Goal: Task Accomplishment & Management: Use online tool/utility

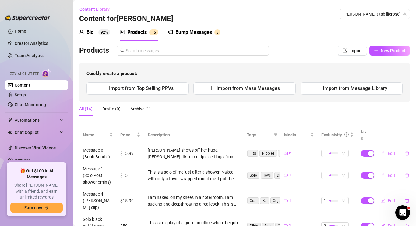
scroll to position [2, 0]
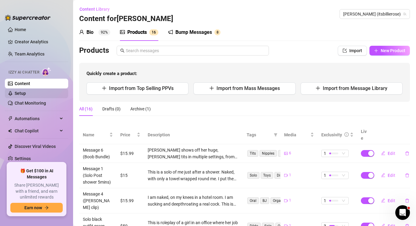
click at [22, 94] on link "Setup" at bounding box center [20, 93] width 11 height 5
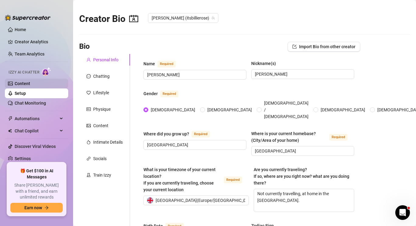
scroll to position [2, 0]
click at [26, 83] on link "Content" at bounding box center [23, 83] width 16 height 5
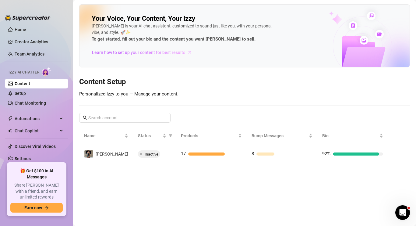
click at [141, 53] on span "Learn how to set up your content for best results" at bounding box center [138, 52] width 93 height 7
click at [29, 54] on link "Team Analytics" at bounding box center [30, 54] width 30 height 5
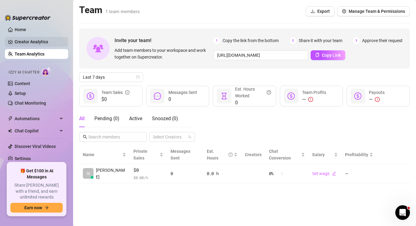
click at [27, 44] on link "Creator Analytics" at bounding box center [39, 42] width 49 height 10
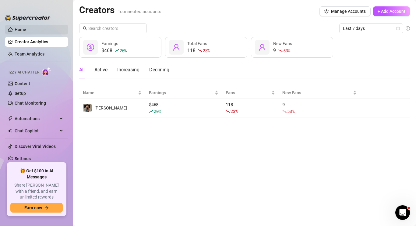
click at [20, 32] on link "Home" at bounding box center [21, 29] width 12 height 5
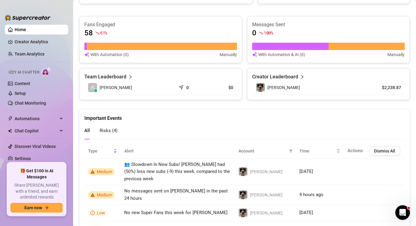
scroll to position [395, 0]
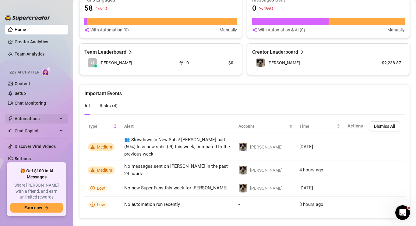
click at [62, 119] on div "Automations" at bounding box center [36, 119] width 63 height 10
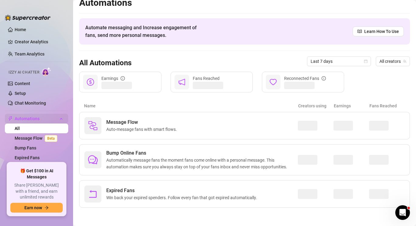
scroll to position [41, 0]
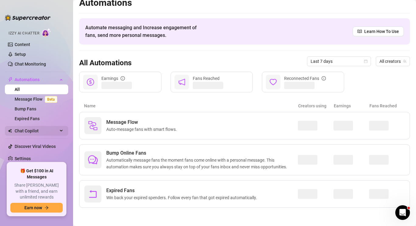
click at [61, 131] on icon at bounding box center [61, 131] width 3 height 0
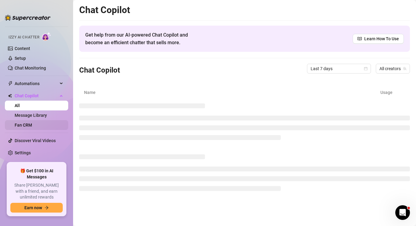
scroll to position [31, 0]
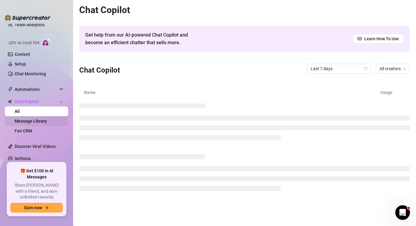
click at [35, 121] on link "Message Library" at bounding box center [31, 121] width 32 height 5
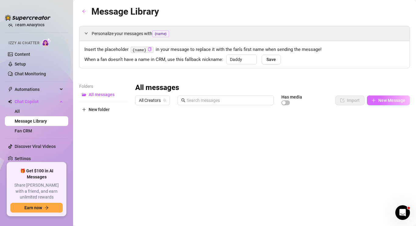
click at [376, 101] on icon "plus" at bounding box center [374, 100] width 4 height 4
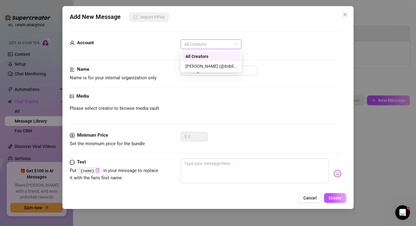
click at [233, 43] on span "All Creators" at bounding box center [211, 44] width 54 height 9
click at [212, 65] on div "[PERSON_NAME] (@itsbillierose)" at bounding box center [211, 66] width 51 height 7
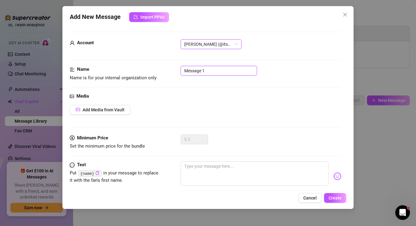
click at [220, 73] on input "Message 1" at bounding box center [219, 71] width 77 height 10
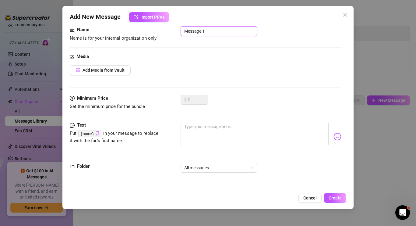
scroll to position [39, 0]
click at [204, 137] on textarea at bounding box center [255, 134] width 148 height 24
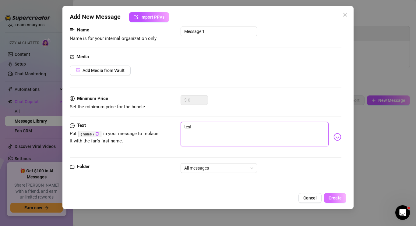
type textarea "test"
click at [339, 198] on span "Create" at bounding box center [335, 197] width 13 height 5
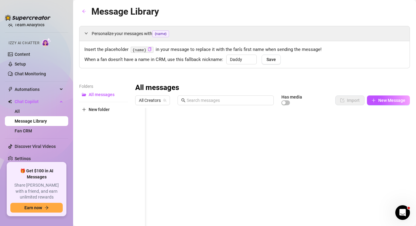
scroll to position [0, 0]
click at [141, 120] on div at bounding box center [272, 176] width 275 height 136
click at [142, 125] on div at bounding box center [272, 176] width 275 height 136
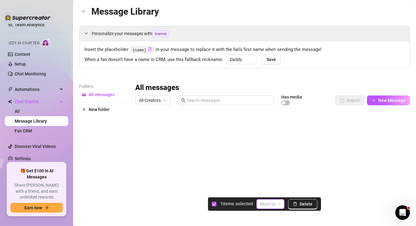
click at [278, 205] on span at bounding box center [270, 203] width 21 height 9
click at [392, 125] on div at bounding box center [272, 176] width 275 height 136
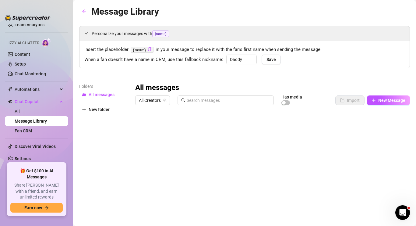
click at [139, 126] on div at bounding box center [272, 176] width 275 height 136
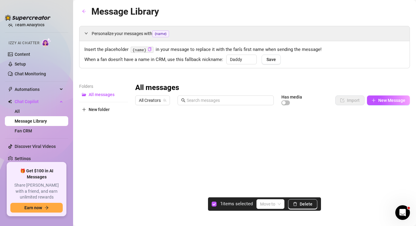
click at [308, 204] on span "Delete" at bounding box center [306, 203] width 13 height 5
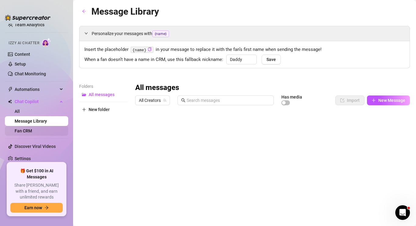
click at [27, 130] on link "Fan CRM" at bounding box center [23, 130] width 17 height 5
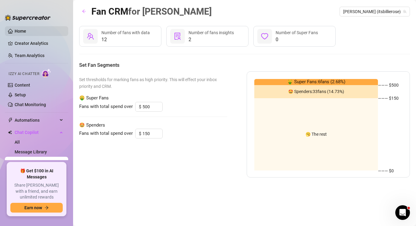
click at [26, 31] on link "Home" at bounding box center [21, 31] width 12 height 5
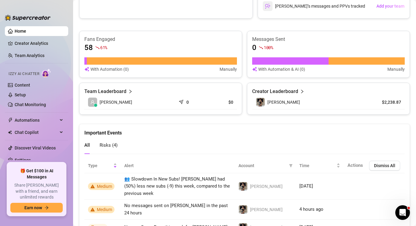
scroll to position [395, 0]
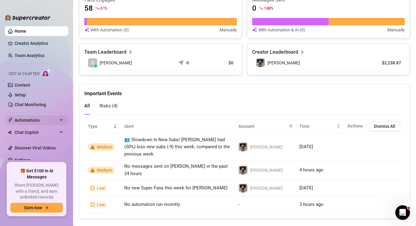
click at [62, 120] on icon at bounding box center [61, 120] width 3 height 0
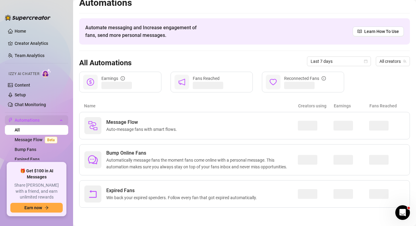
scroll to position [7, 0]
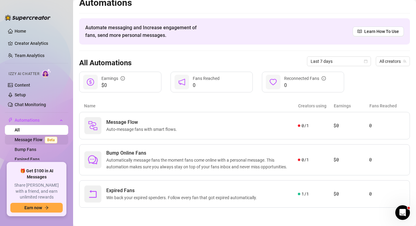
click at [34, 140] on link "Message Flow Beta" at bounding box center [37, 139] width 45 height 5
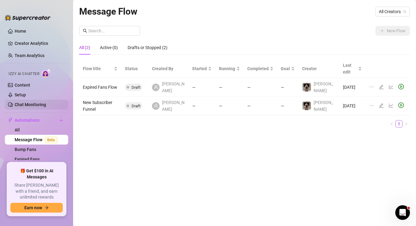
scroll to position [41, 0]
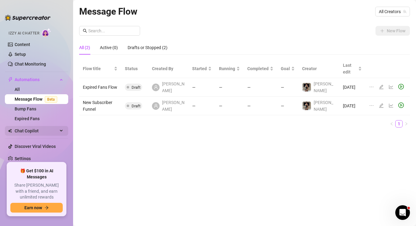
click at [40, 129] on span "Chat Copilot" at bounding box center [36, 131] width 43 height 10
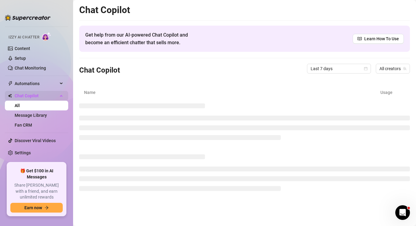
scroll to position [31, 0]
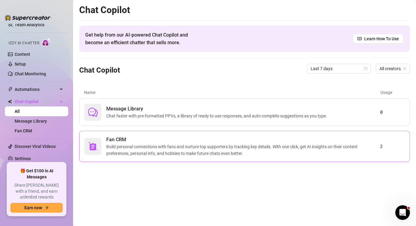
click at [134, 144] on span "Build personal connections with fans and nurture top supporters by tracking key…" at bounding box center [243, 149] width 274 height 13
